Goal: Transaction & Acquisition: Purchase product/service

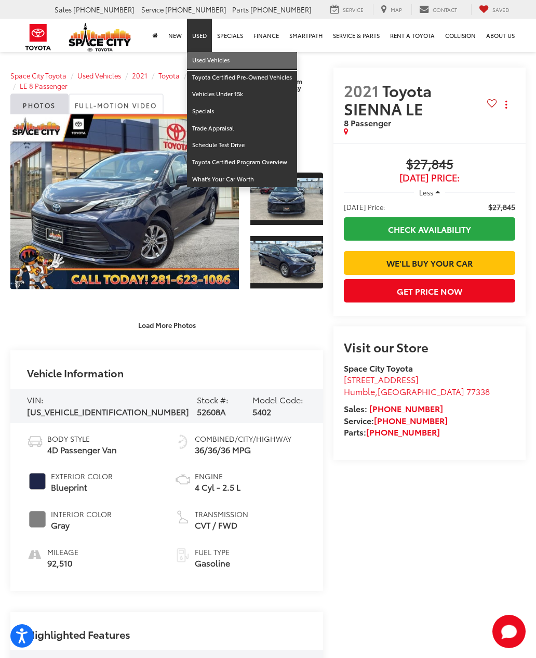
click at [202, 58] on link "Used Vehicles" at bounding box center [242, 60] width 110 height 17
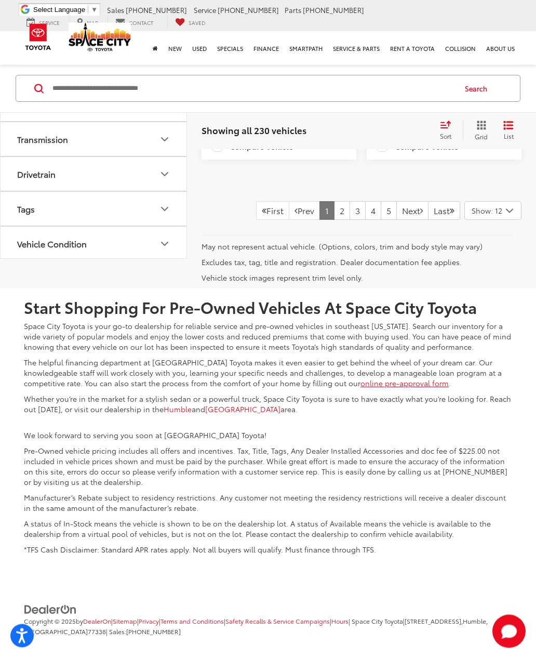
scroll to position [3238, 0]
click at [334, 220] on link "2" at bounding box center [342, 210] width 16 height 19
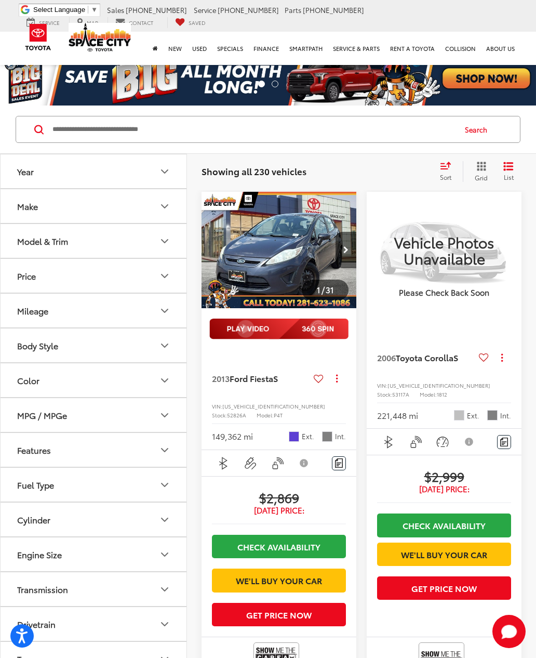
click at [304, 240] on img "2013 Ford Fiesta S 0" at bounding box center [279, 250] width 156 height 117
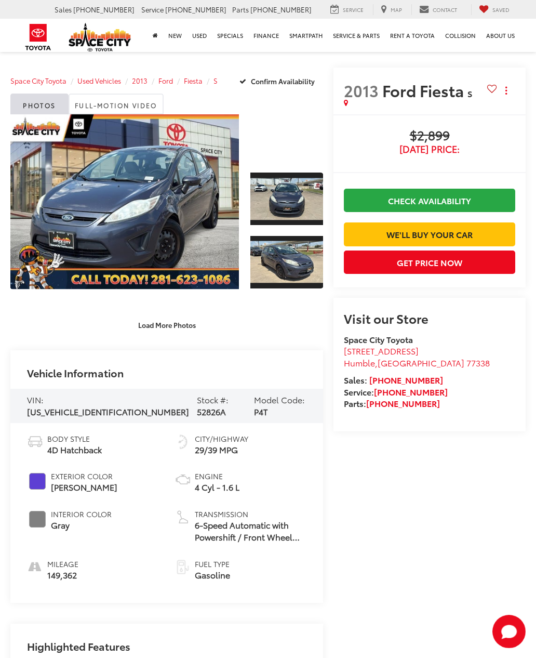
click at [134, 189] on link "Expand Photo 0" at bounding box center [124, 201] width 229 height 175
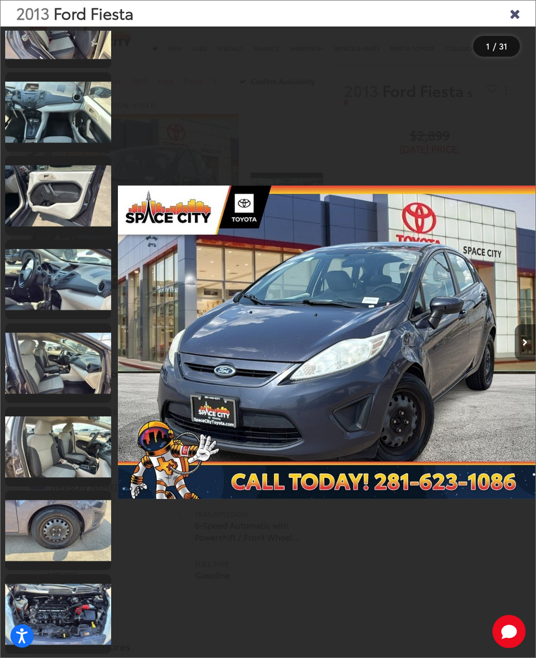
scroll to position [1972, 0]
click at [76, 618] on link at bounding box center [58, 614] width 106 height 80
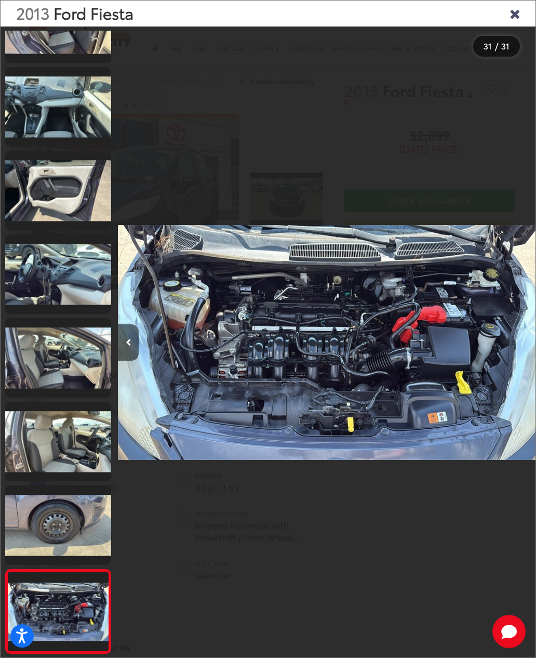
click at [45, 528] on link at bounding box center [58, 525] width 106 height 80
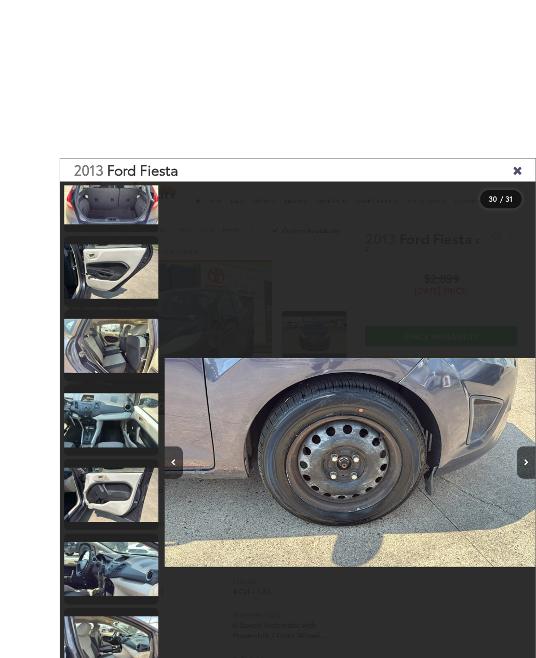
scroll to position [1774, 0]
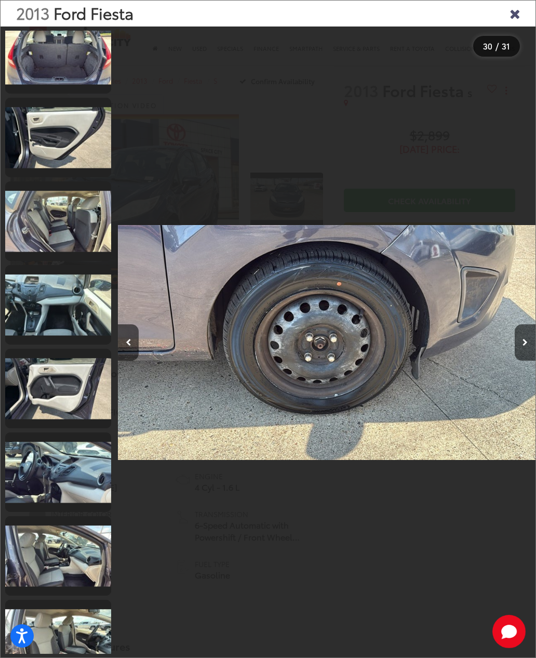
click at [51, 560] on link at bounding box center [58, 556] width 106 height 80
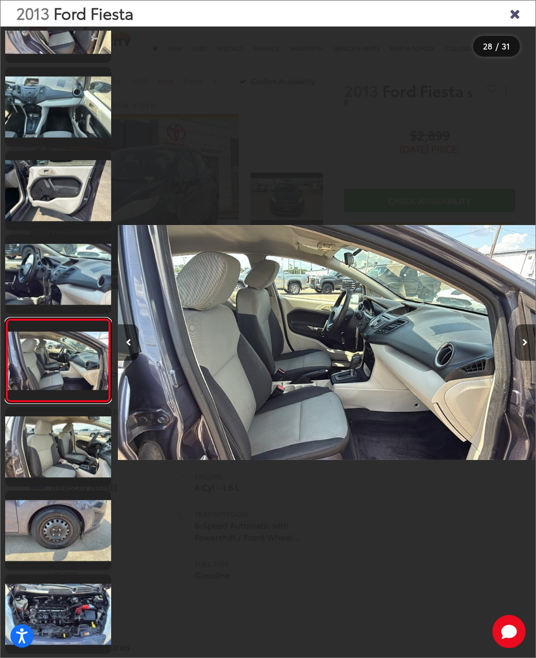
scroll to position [1972, 0]
click at [66, 281] on link at bounding box center [58, 274] width 106 height 80
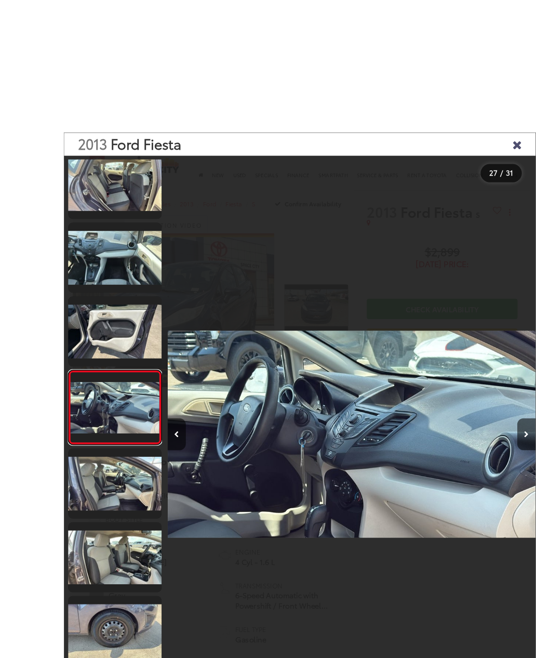
scroll to position [1796, 0]
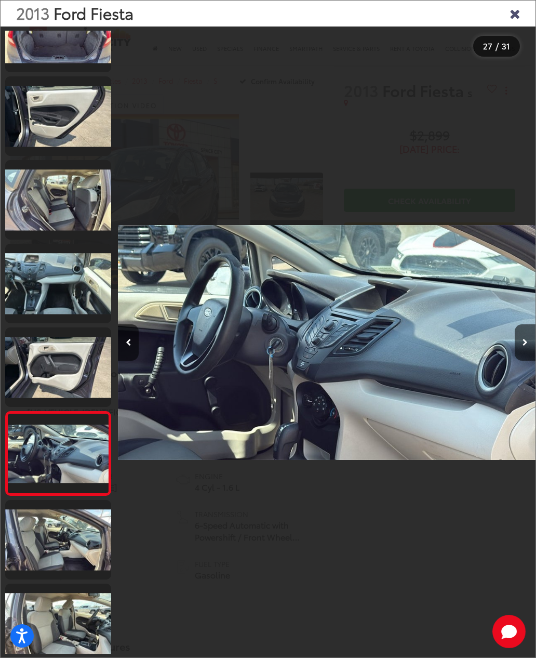
click at [47, 385] on link at bounding box center [58, 367] width 106 height 80
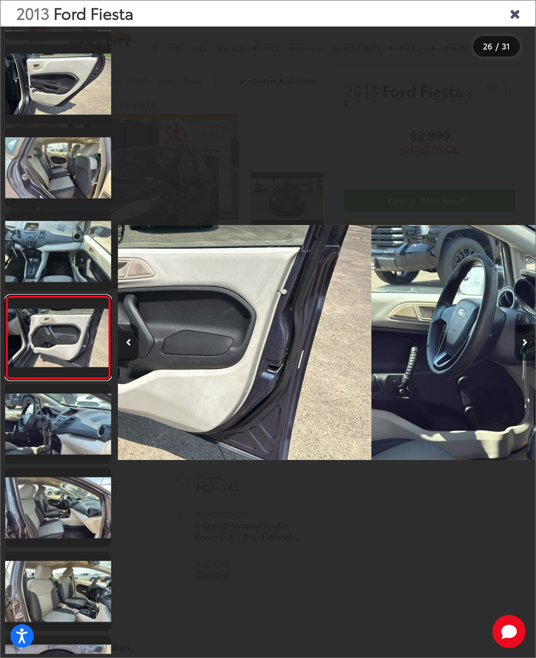
scroll to position [0, 10446]
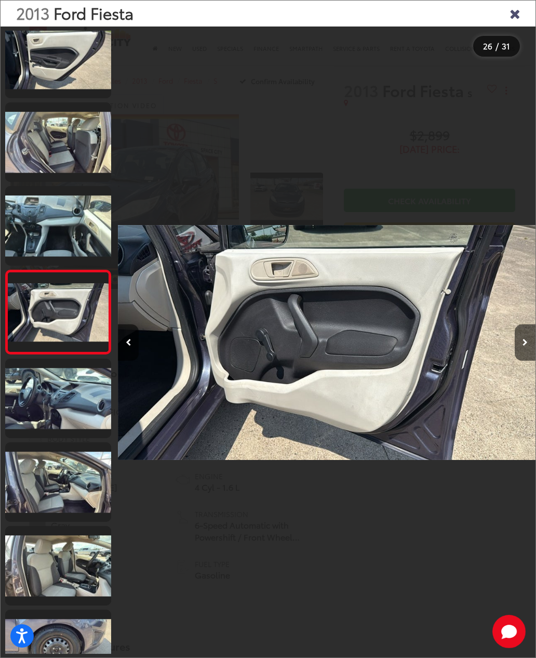
click at [47, 221] on link at bounding box center [58, 226] width 106 height 80
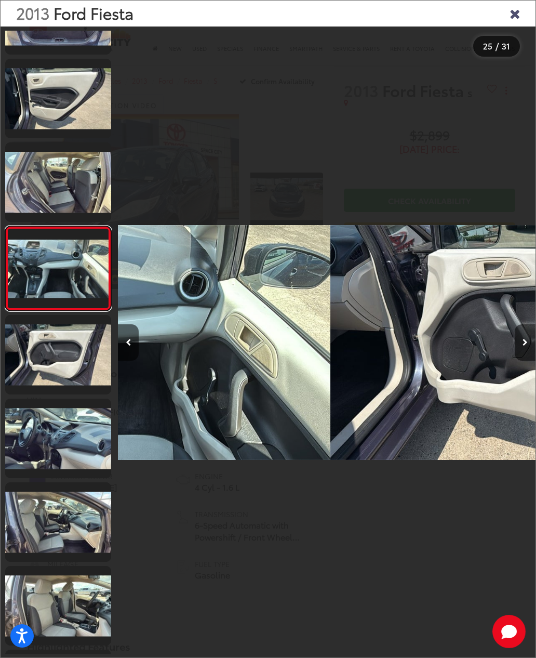
scroll to position [0, 10028]
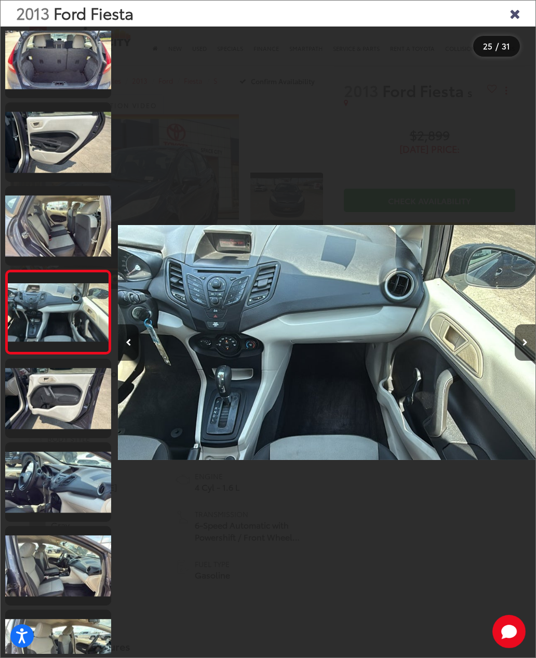
click at [54, 221] on link at bounding box center [58, 226] width 106 height 80
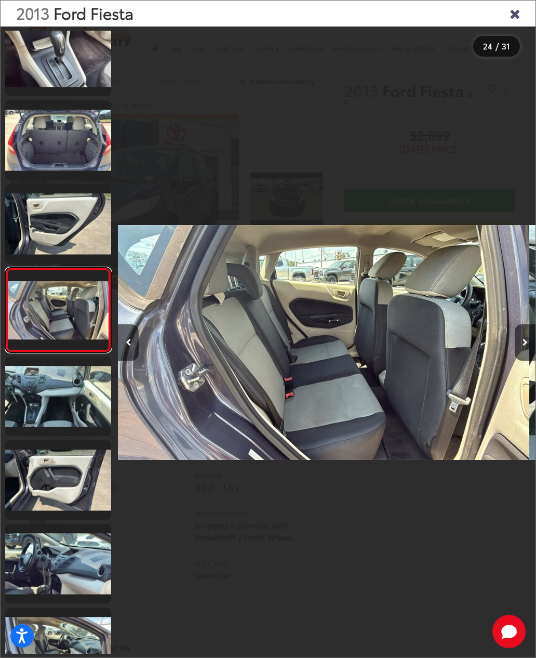
scroll to position [0, 9610]
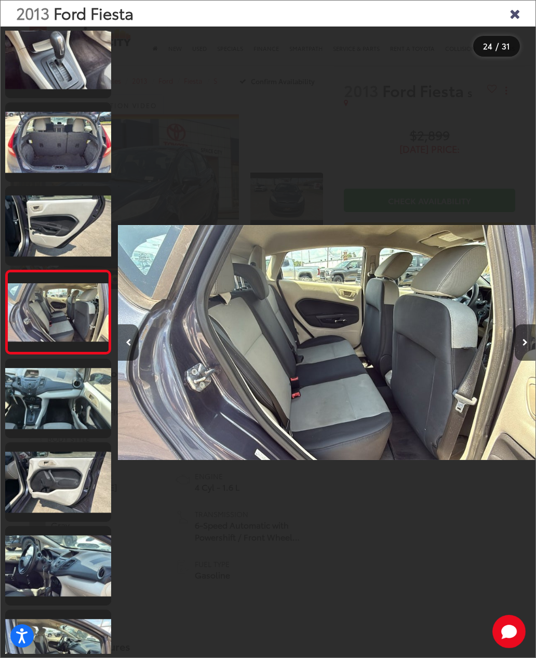
click at [52, 204] on link at bounding box center [58, 226] width 106 height 80
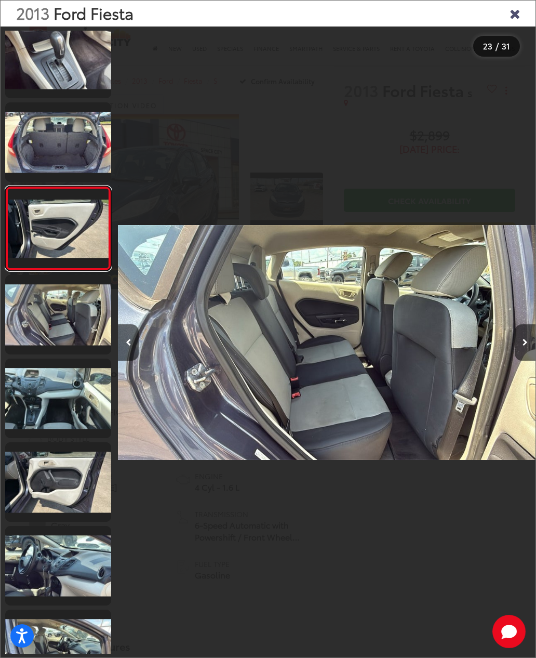
scroll to position [0, 0]
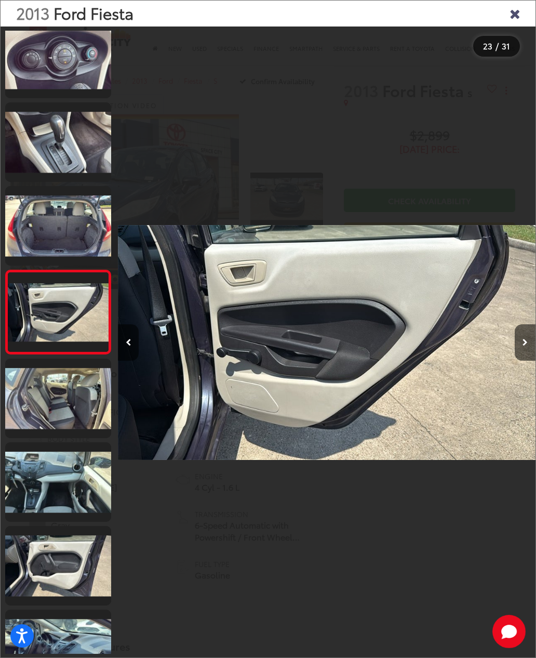
click at [33, 168] on link at bounding box center [58, 142] width 106 height 80
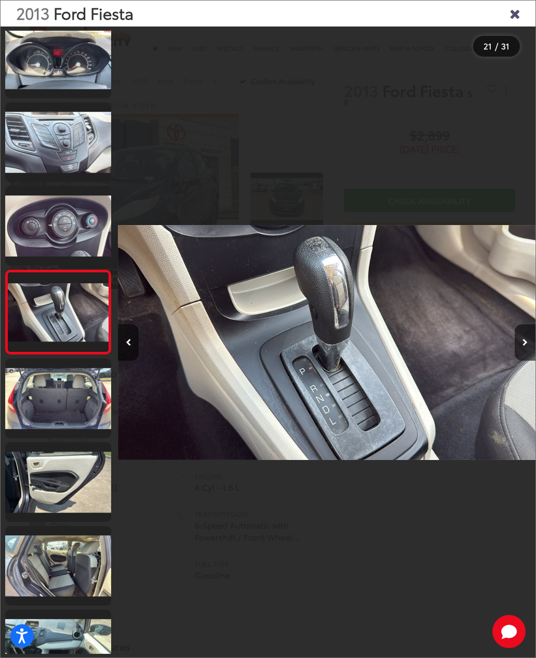
click at [54, 208] on link at bounding box center [58, 226] width 106 height 80
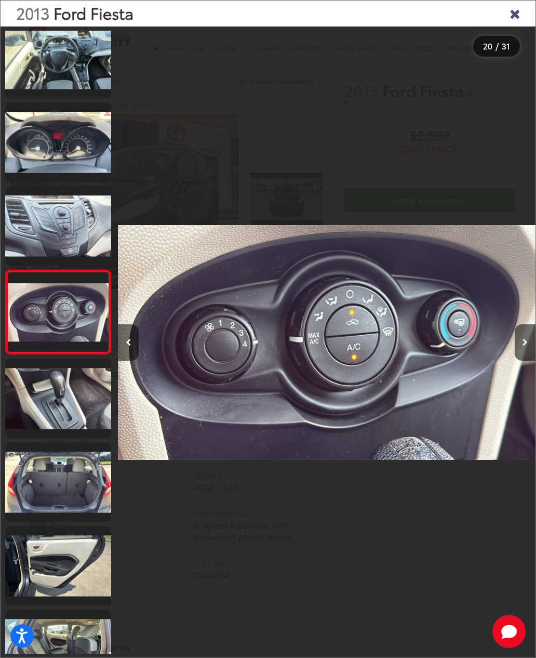
click at [47, 192] on link at bounding box center [58, 226] width 106 height 80
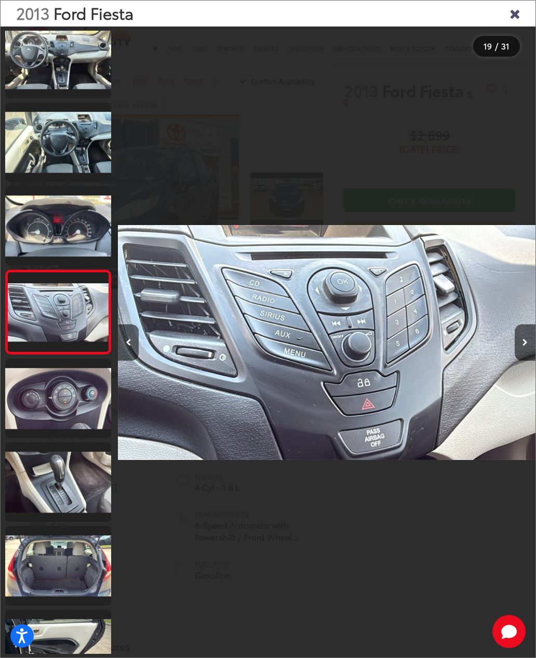
click at [45, 192] on link at bounding box center [58, 226] width 106 height 80
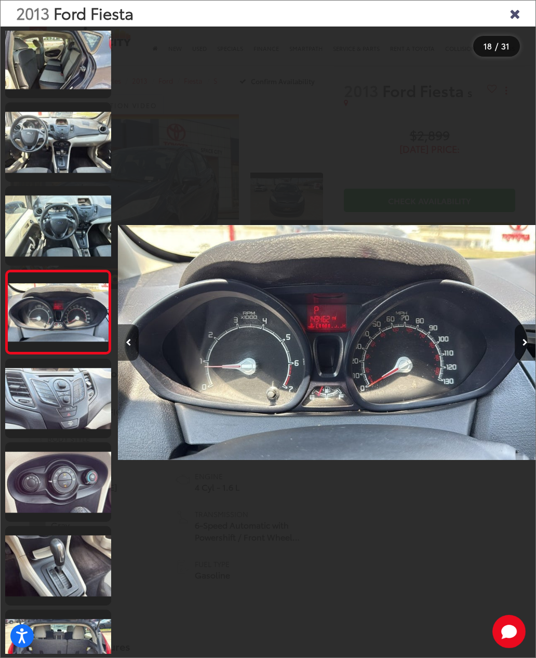
click at [36, 172] on link at bounding box center [58, 142] width 106 height 80
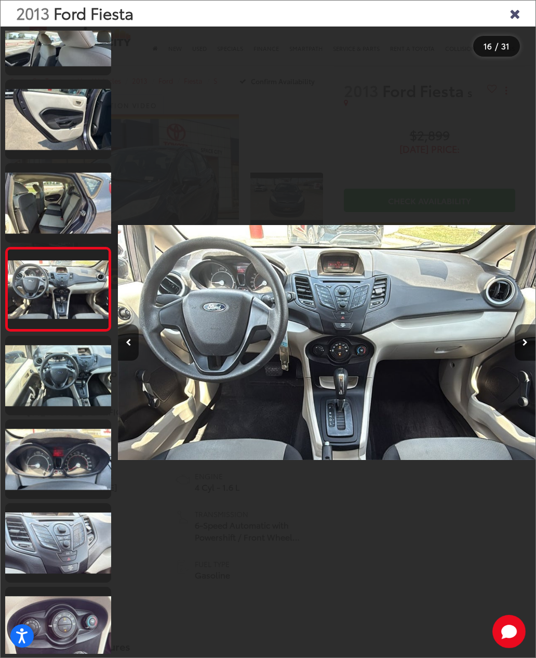
click at [34, 169] on link at bounding box center [58, 203] width 106 height 80
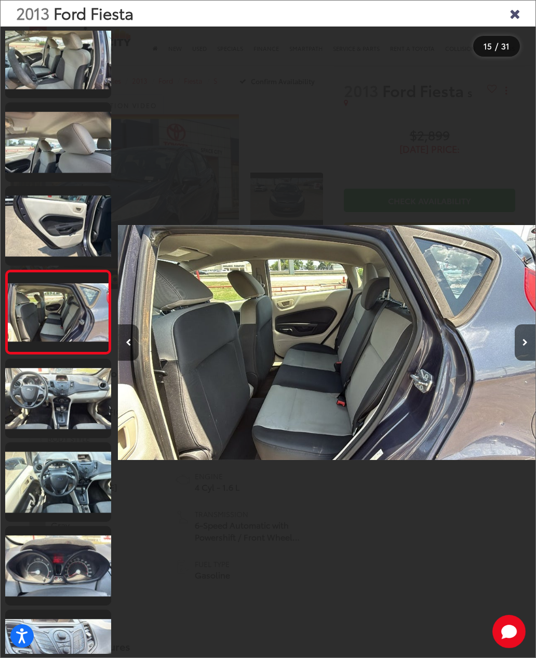
click at [27, 165] on link at bounding box center [58, 142] width 106 height 80
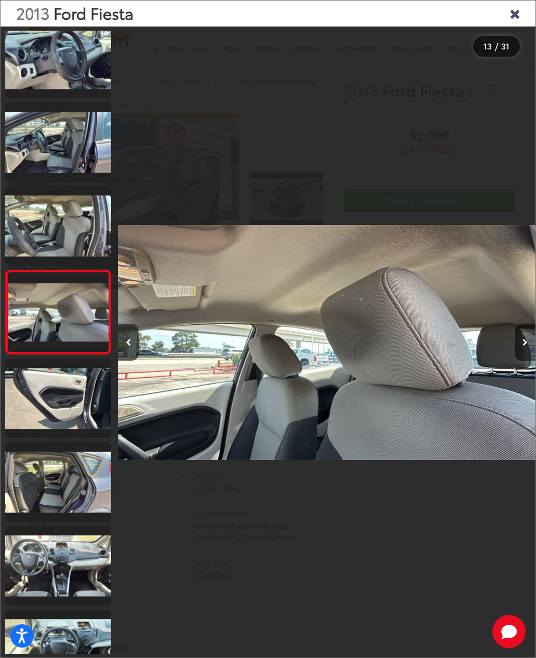
click at [24, 150] on link at bounding box center [58, 142] width 106 height 80
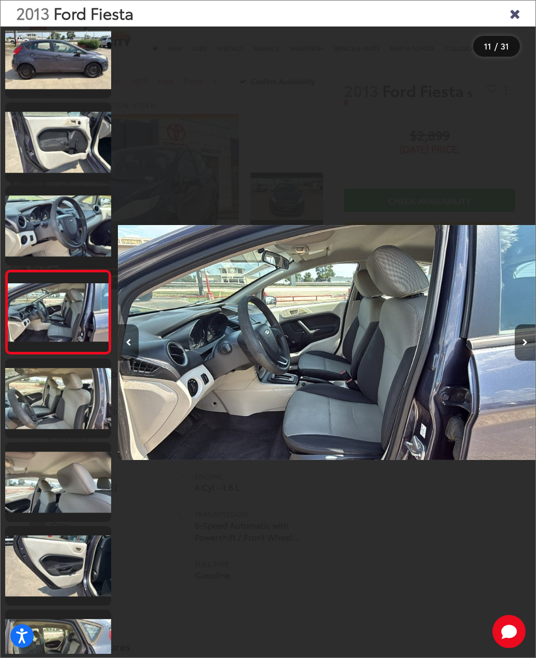
click at [56, 219] on link at bounding box center [58, 226] width 106 height 80
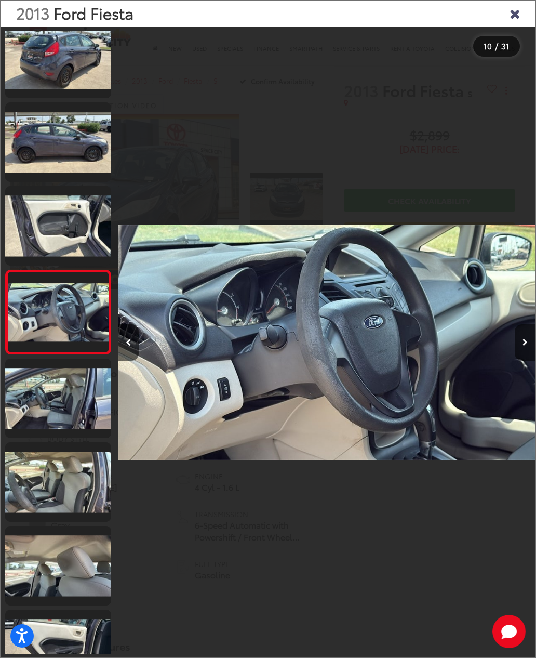
click at [58, 217] on link at bounding box center [58, 226] width 106 height 80
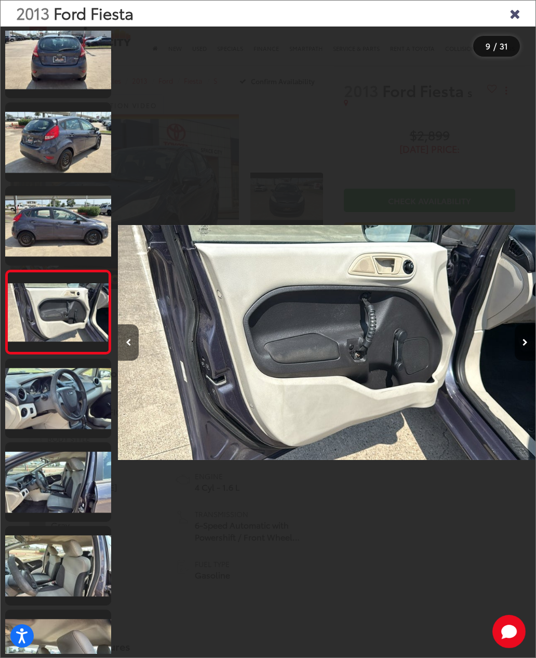
click at [63, 223] on link at bounding box center [58, 226] width 106 height 80
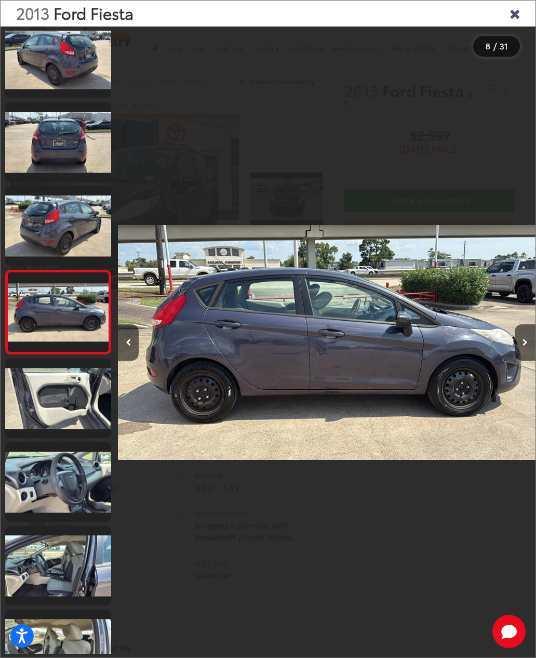
click at [47, 195] on link at bounding box center [58, 226] width 106 height 80
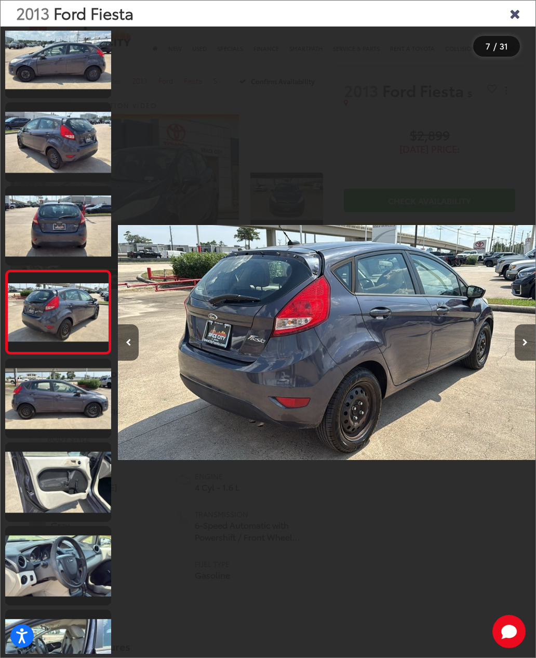
click at [57, 215] on link at bounding box center [58, 226] width 106 height 80
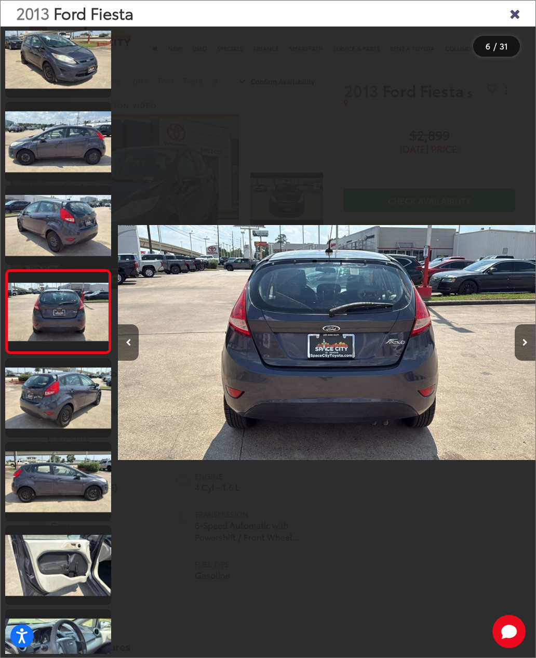
click at [39, 180] on link at bounding box center [58, 142] width 106 height 80
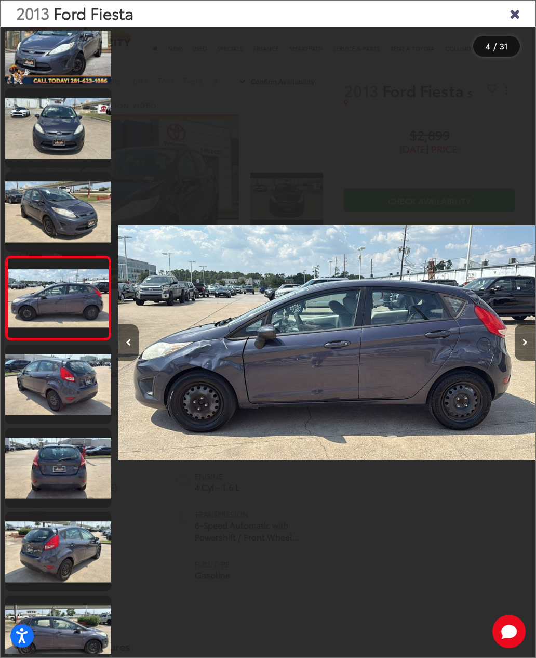
click at [41, 177] on link at bounding box center [58, 212] width 106 height 80
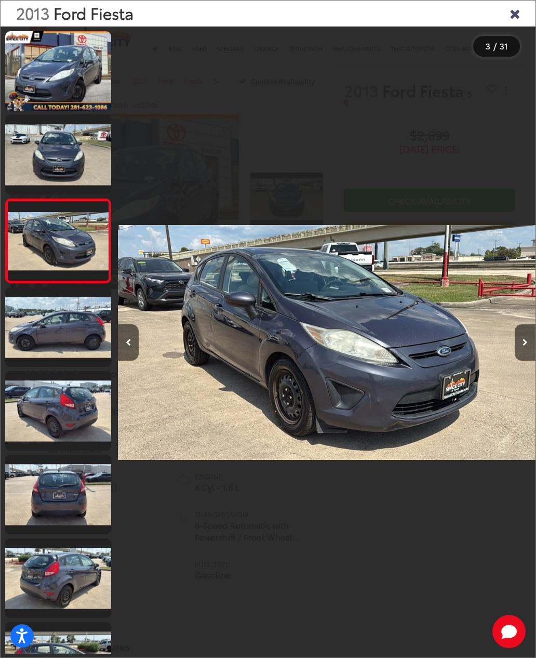
click at [40, 171] on link at bounding box center [58, 155] width 106 height 80
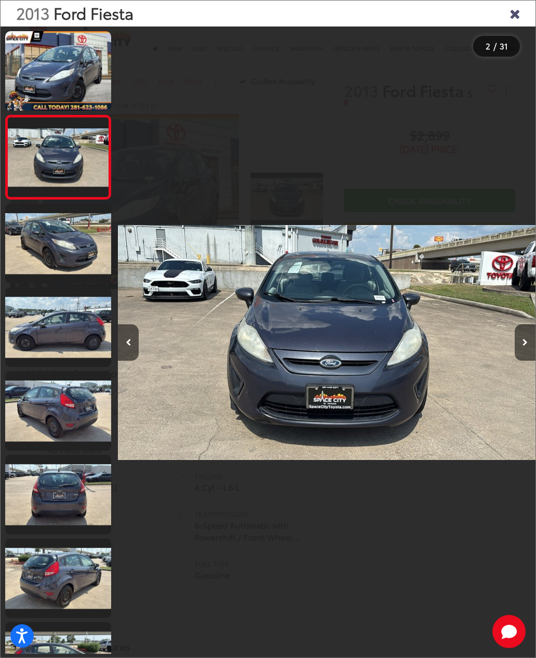
click at [519, 9] on icon "Close gallery" at bounding box center [515, 13] width 10 height 14
